Goal: Information Seeking & Learning: Understand process/instructions

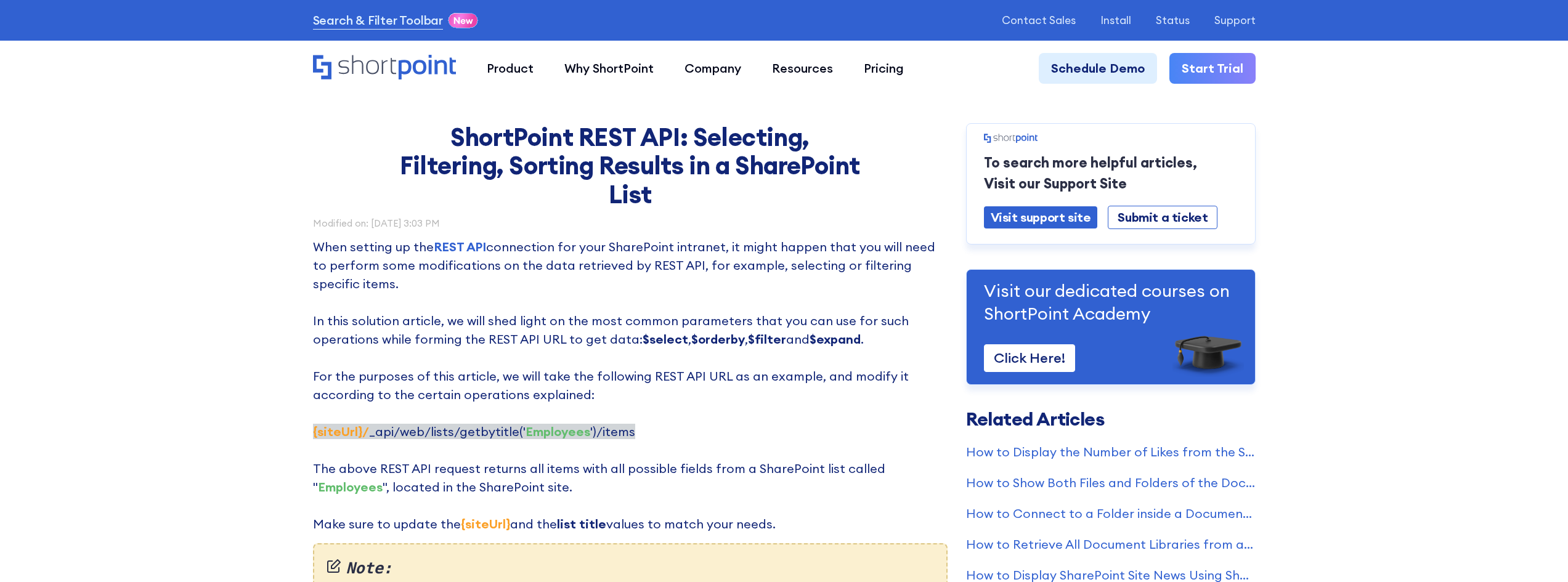
click at [662, 414] on p "When setting up the REST API connection for your SharePoint intranet, it might …" at bounding box center [630, 385] width 635 height 296
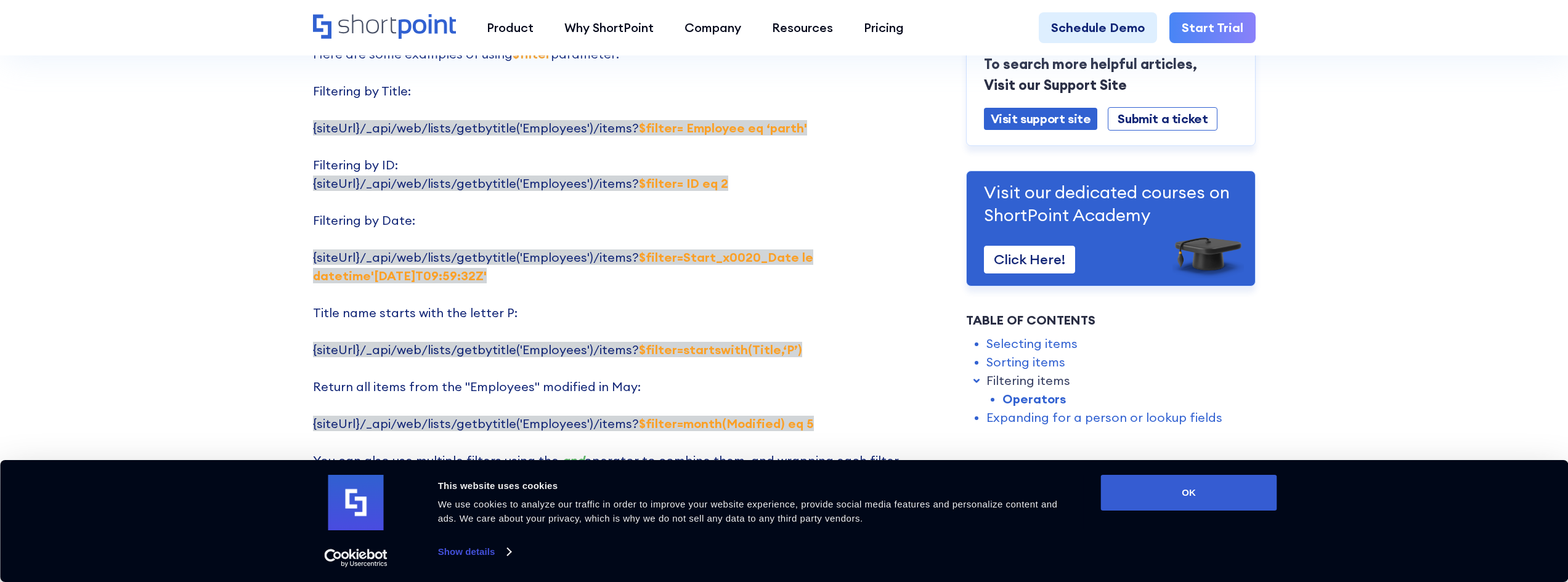
scroll to position [2650, 0]
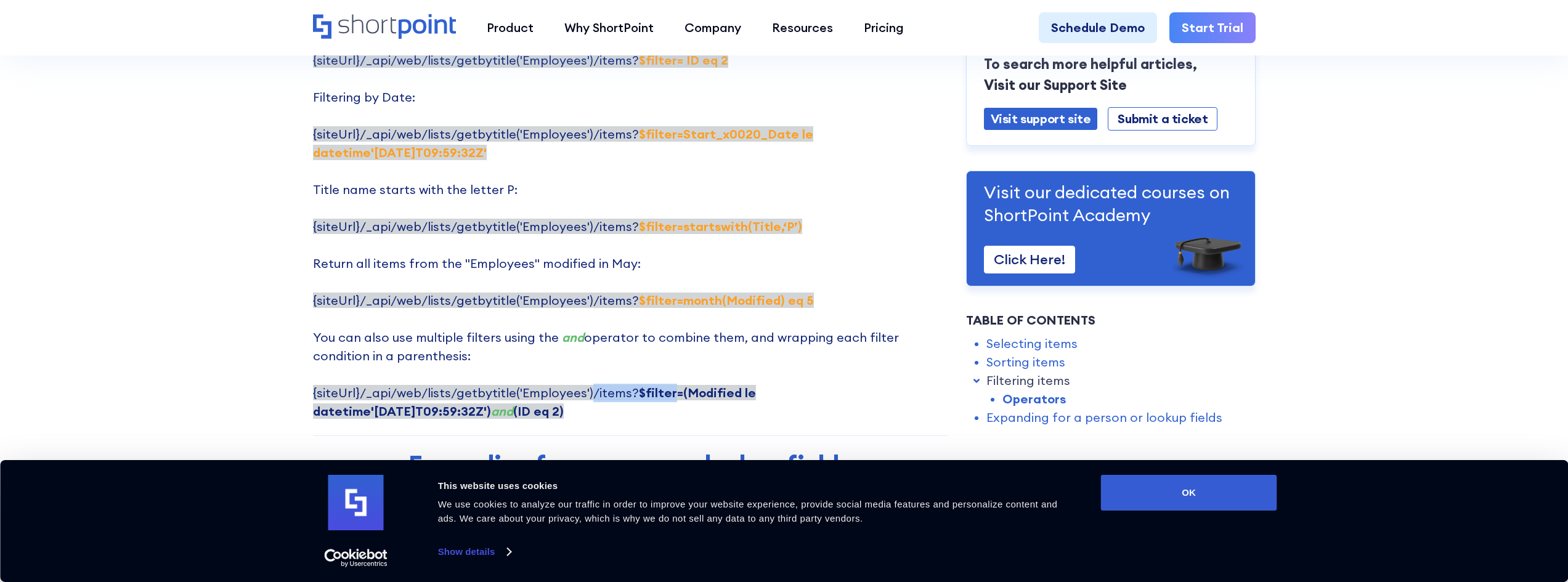
drag, startPoint x: 584, startPoint y: 320, endPoint x: 661, endPoint y: 327, distance: 77.3
click at [661, 327] on p "Here are some examples of using $filter parameter: Filtering by Title: {siteUrl…" at bounding box center [630, 171] width 635 height 499
click at [612, 343] on p "Here are some examples of using $filter parameter: Filtering by Title: {siteUrl…" at bounding box center [630, 171] width 635 height 499
drag, startPoint x: 617, startPoint y: 320, endPoint x: 666, endPoint y: 320, distance: 49.0
click at [666, 385] on span "{siteUrl}/_api/web/lists/getbytitle('Employees')/items? $filter=(Modified le da…" at bounding box center [534, 403] width 443 height 34
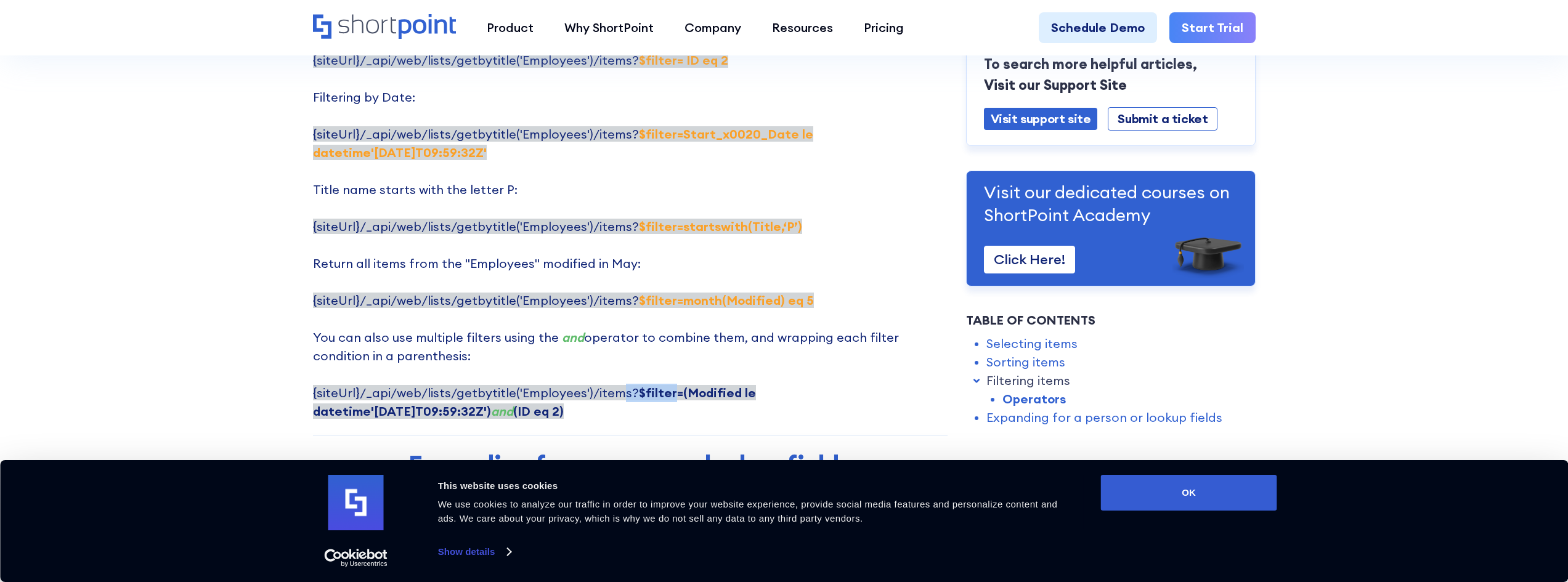
click at [615, 385] on span "{siteUrl}/_api/web/lists/getbytitle('Employees')/items? $filter=(Modified le da…" at bounding box center [534, 403] width 443 height 34
click at [622, 385] on span "{siteUrl}/_api/web/lists/getbytitle('Employees')/items? $filter=(Modified le da…" at bounding box center [534, 403] width 443 height 34
drag, startPoint x: 617, startPoint y: 321, endPoint x: 663, endPoint y: 322, distance: 46.0
click at [663, 385] on span "{siteUrl}/_api/web/lists/getbytitle('Employees')/items? $filter=(Modified le da…" at bounding box center [534, 403] width 443 height 34
copy span "s? $filter"
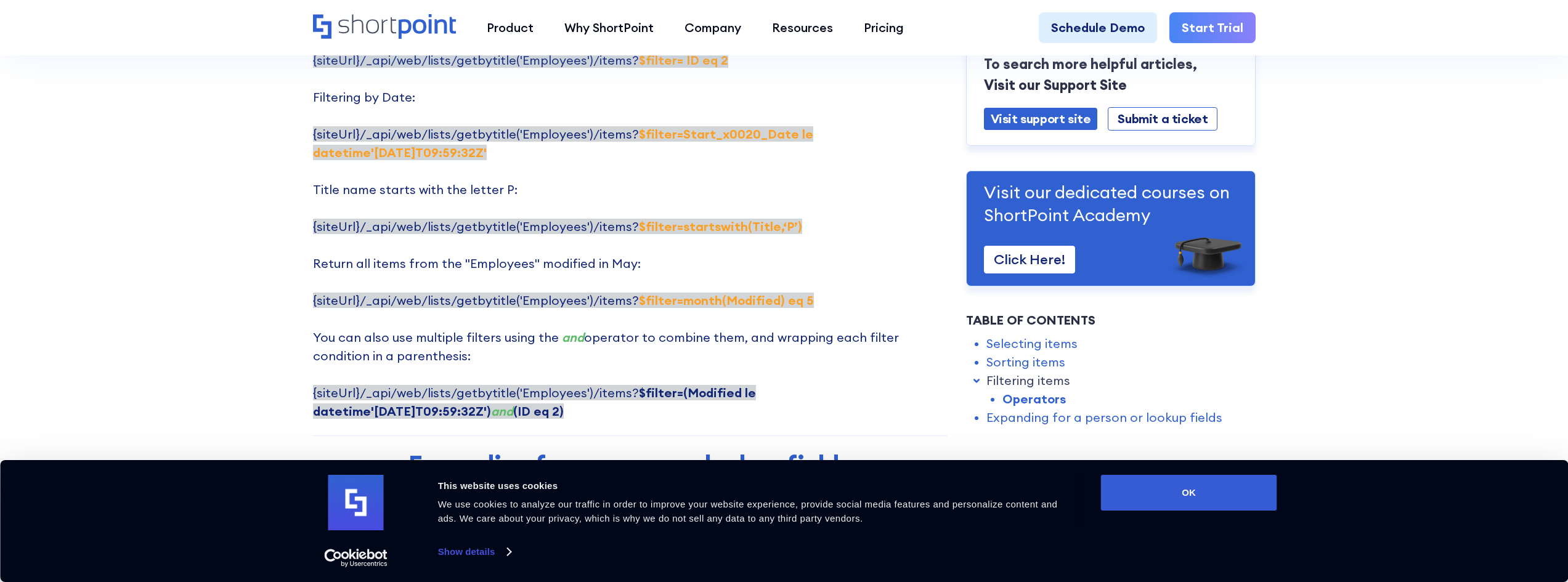
drag, startPoint x: 670, startPoint y: 319, endPoint x: 937, endPoint y: 323, distance: 267.0
click at [937, 323] on p "Here are some examples of using $filter parameter: Filtering by Title: {siteUrl…" at bounding box center [630, 171] width 635 height 499
copy strong "(Modified le datetime'[DATE]T09:59:32Z')"
click at [796, 344] on p "Here are some examples of using $filter parameter: Filtering by Title: {siteUrl…" at bounding box center [630, 171] width 635 height 499
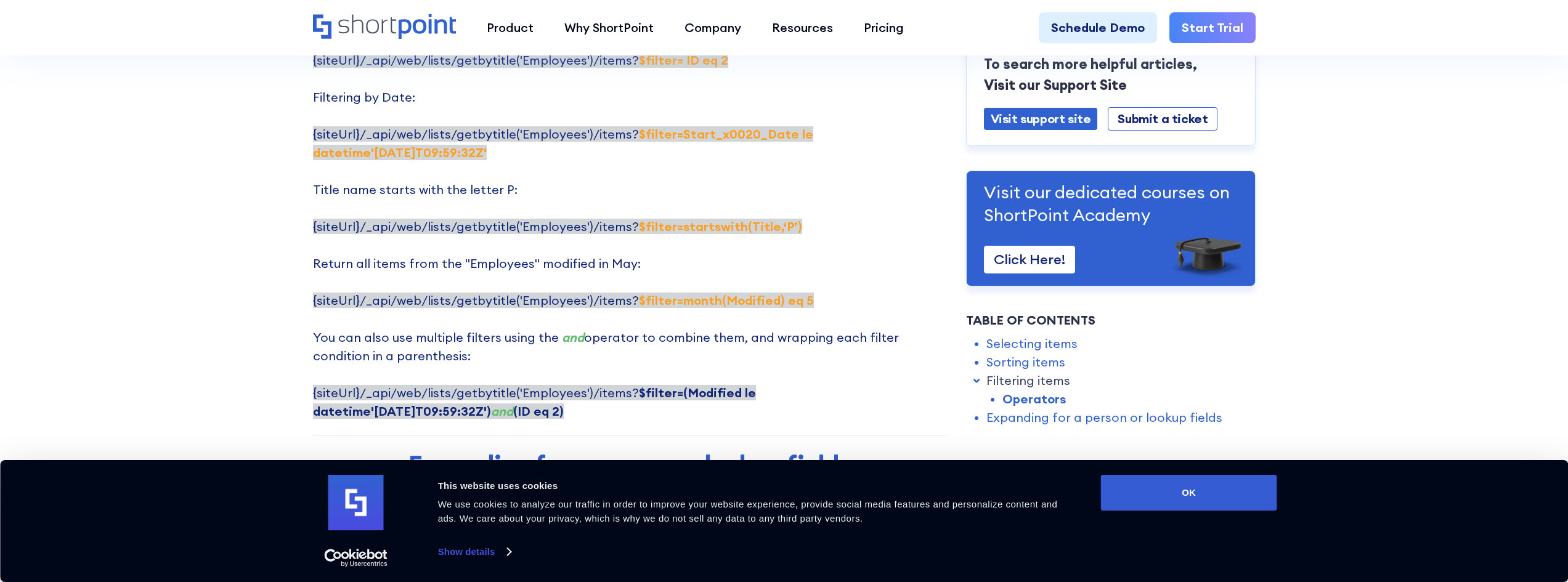
click at [763, 343] on p "Here are some examples of using $filter parameter: Filtering by Title: {siteUrl…" at bounding box center [630, 171] width 635 height 499
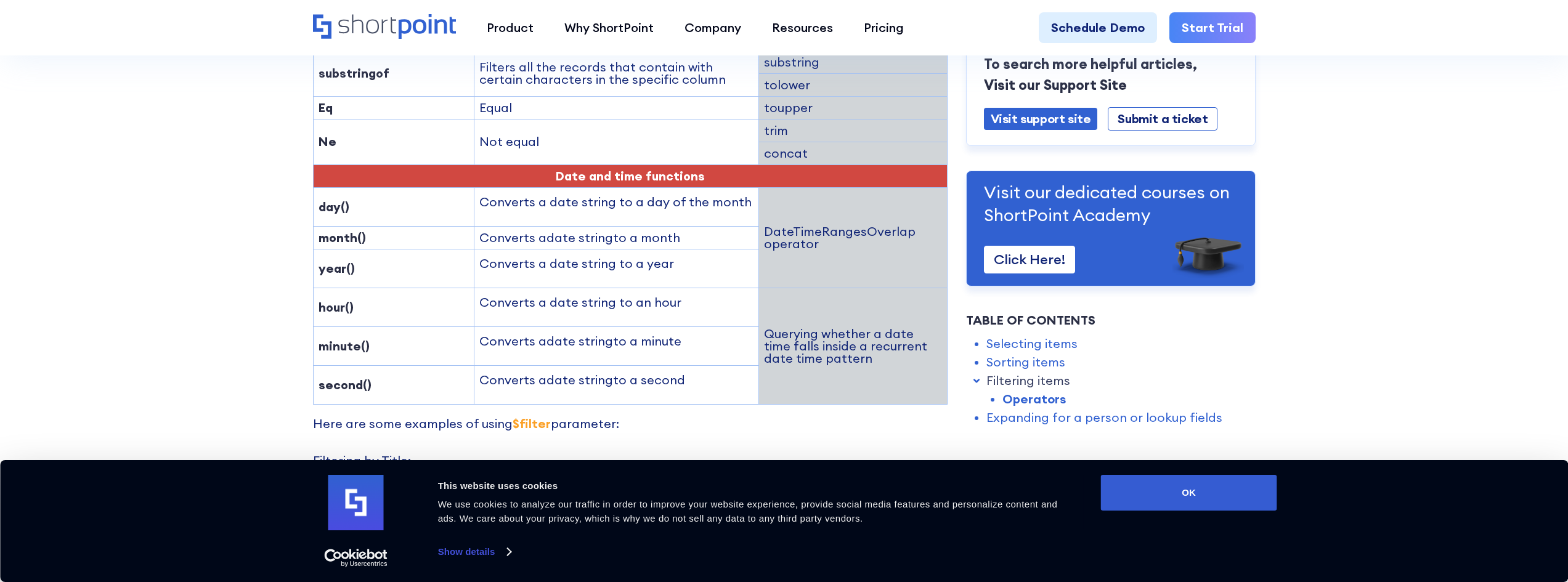
scroll to position [1910, 0]
